Goal: Communication & Community: Answer question/provide support

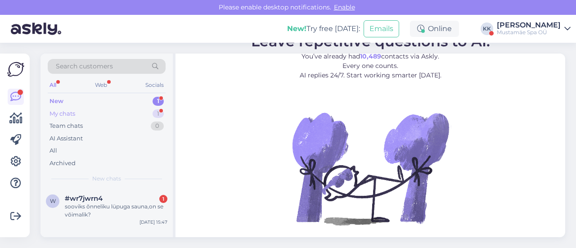
click at [119, 114] on div "My chats 1" at bounding box center [107, 114] width 118 height 13
click at [123, 200] on div "#pjqv7nte 2" at bounding box center [116, 198] width 103 height 8
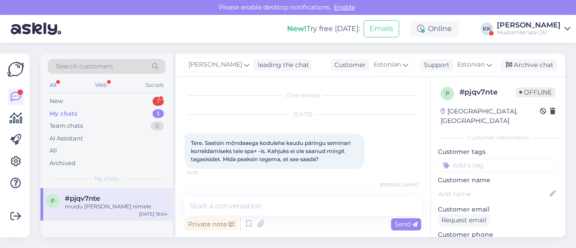
scroll to position [144, 0]
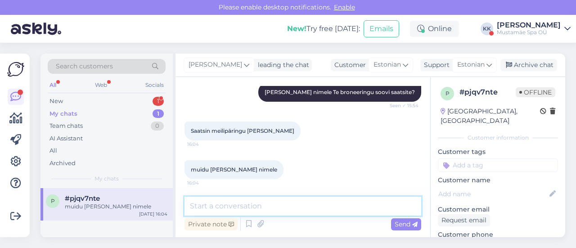
click at [275, 208] on textarea at bounding box center [302, 206] width 237 height 19
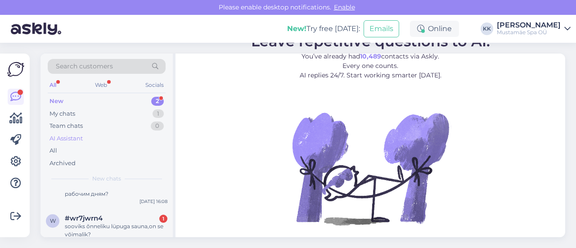
scroll to position [31, 0]
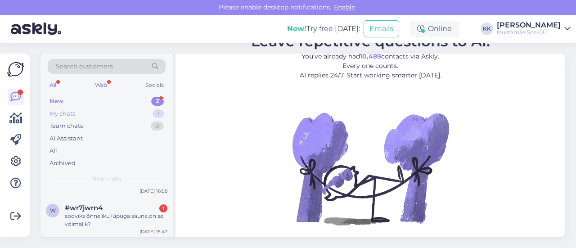
click at [79, 110] on div "My chats 1" at bounding box center [107, 114] width 118 height 13
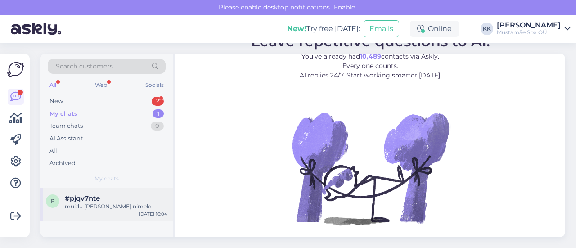
click at [122, 207] on div "muidu [PERSON_NAME] nimele" at bounding box center [116, 206] width 103 height 8
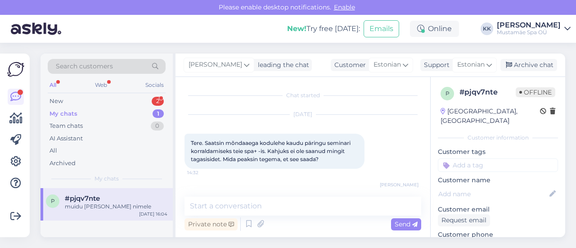
scroll to position [144, 0]
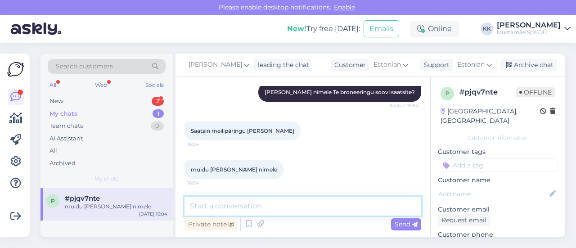
click at [248, 207] on textarea at bounding box center [302, 206] width 237 height 19
type textarea "S"
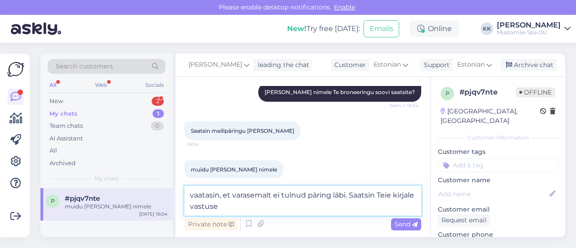
type textarea "vaatasin, et varasemalt ei tulnud päring läbi. Saatsin Teie kirjale vastuse."
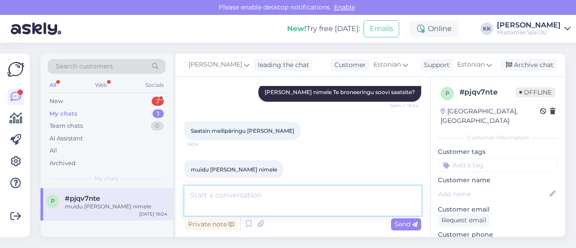
scroll to position [191, 0]
